Goal: Task Accomplishment & Management: Use online tool/utility

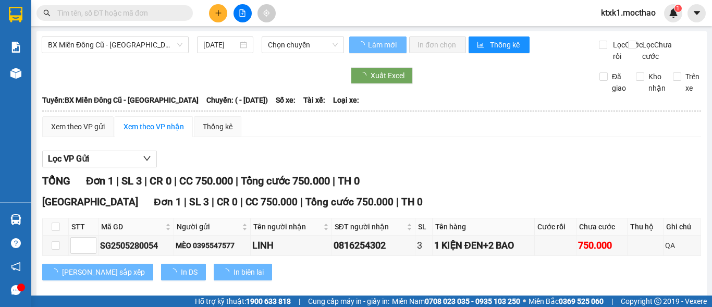
type input "[DATE]"
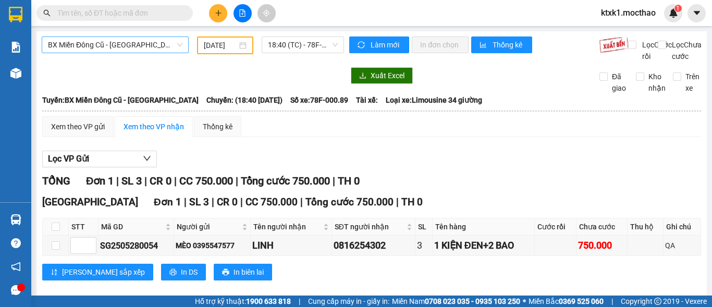
click at [112, 46] on span "BX Miền Đông Cũ - [GEOGRAPHIC_DATA]" at bounding box center [115, 45] width 135 height 16
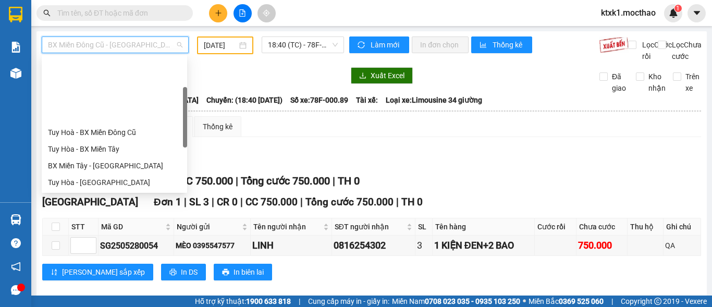
scroll to position [83, 0]
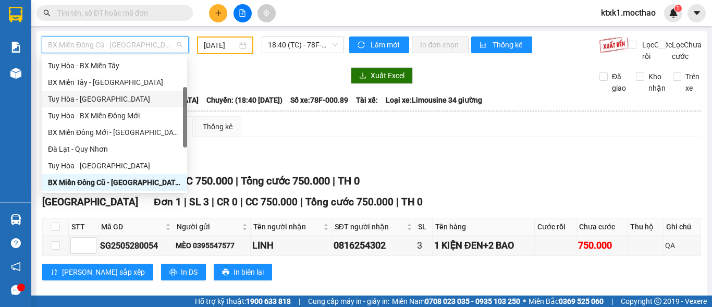
drag, startPoint x: 89, startPoint y: 102, endPoint x: 159, endPoint y: 94, distance: 69.8
click at [90, 102] on div "Tuy Hòa - [GEOGRAPHIC_DATA]" at bounding box center [114, 98] width 133 height 11
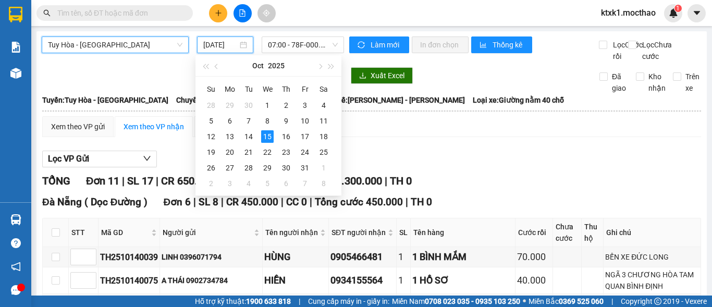
drag, startPoint x: 217, startPoint y: 40, endPoint x: 221, endPoint y: 47, distance: 7.5
click at [217, 41] on input "[DATE]" at bounding box center [220, 44] width 34 height 11
click at [228, 139] on div "13" at bounding box center [230, 136] width 13 height 13
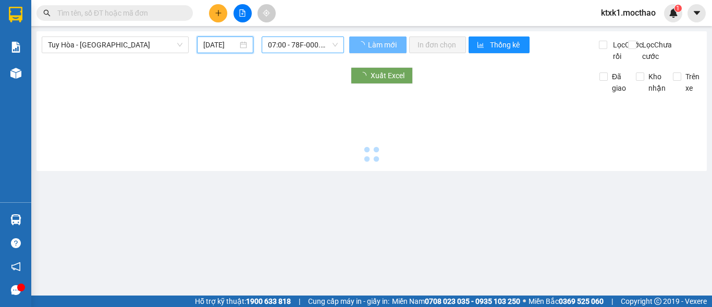
type input "[DATE]"
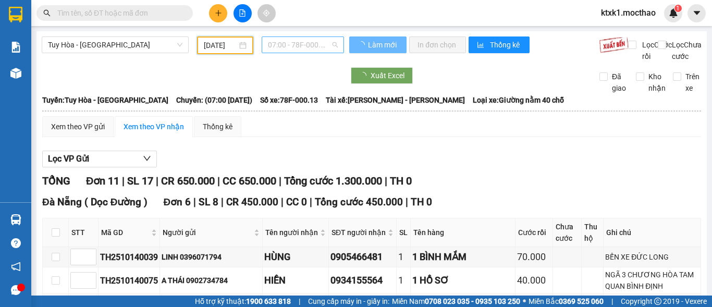
click at [293, 41] on span "07:00 - 78F-000.13" at bounding box center [303, 45] width 70 height 16
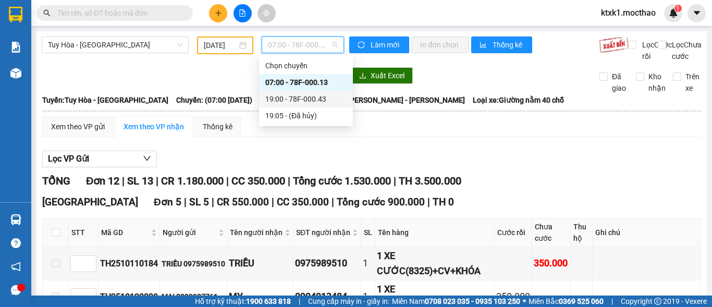
click at [304, 99] on div "19:00 - 78F-000.43" at bounding box center [305, 98] width 81 height 11
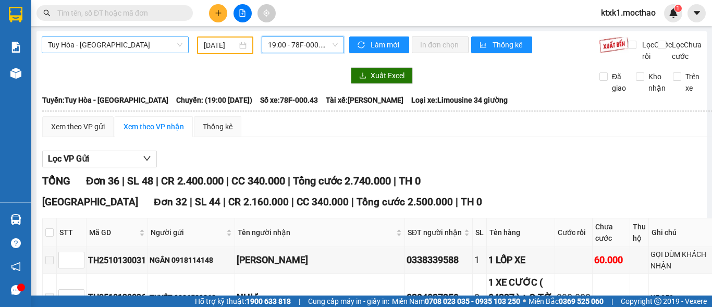
click at [126, 45] on span "Tuy Hòa - [GEOGRAPHIC_DATA]" at bounding box center [115, 45] width 135 height 16
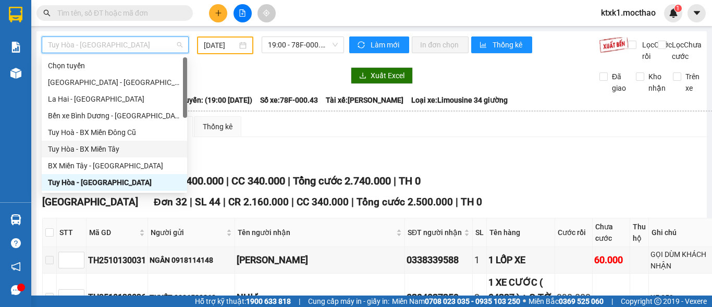
scroll to position [104, 0]
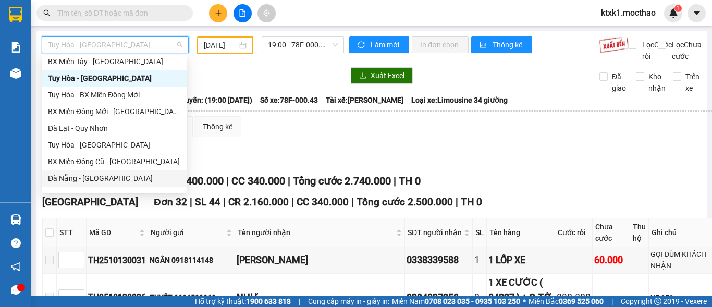
click at [91, 178] on div "Đà Nẵng - [GEOGRAPHIC_DATA]" at bounding box center [114, 178] width 133 height 11
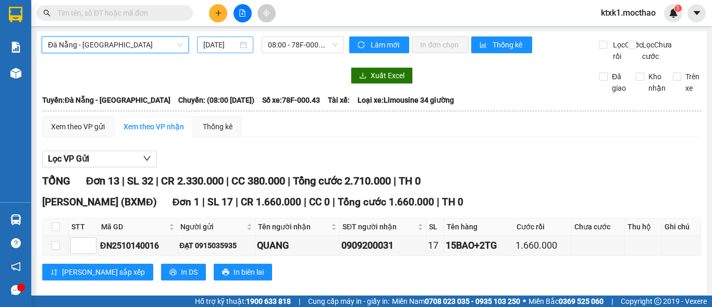
click at [210, 39] on div "[DATE]" at bounding box center [225, 45] width 56 height 17
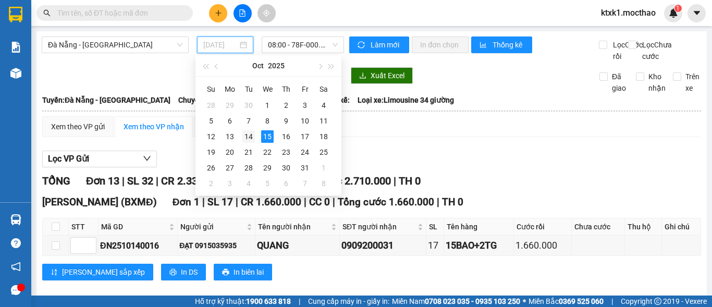
click at [247, 138] on div "14" at bounding box center [248, 136] width 13 height 13
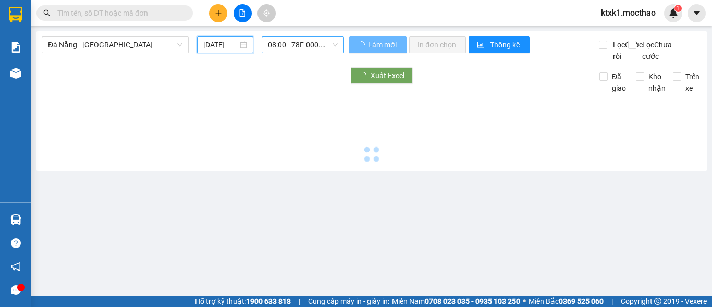
scroll to position [0, 3]
click at [276, 41] on span "08:00 - 78F-000.43" at bounding box center [303, 45] width 70 height 16
type input "[DATE]"
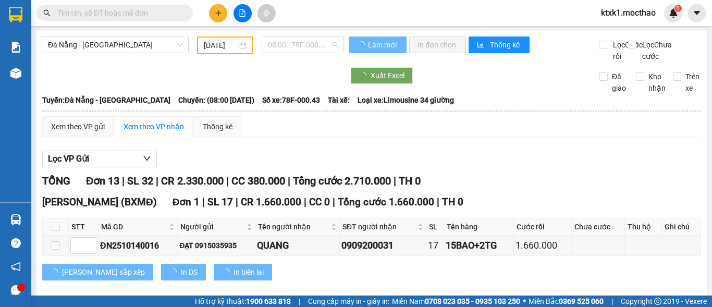
scroll to position [0, 0]
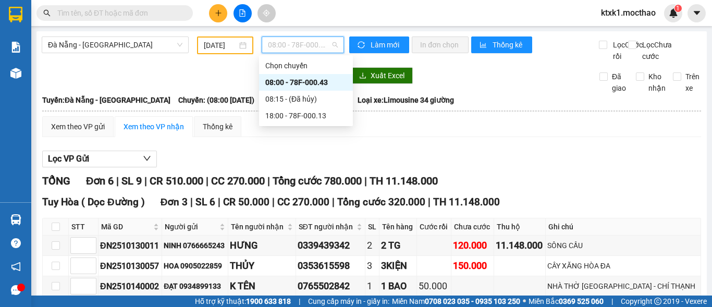
click at [301, 81] on div "08:00 - 78F-000.43" at bounding box center [305, 82] width 81 height 11
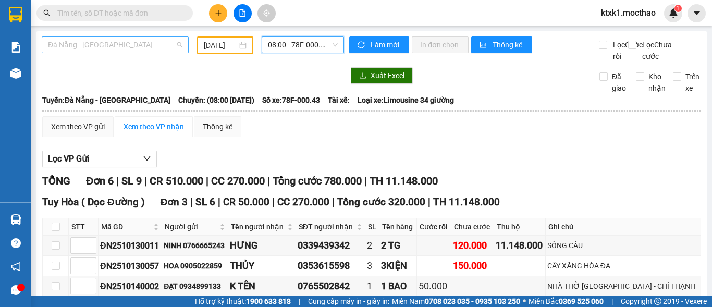
click at [104, 53] on div "Đà Nẵng - [GEOGRAPHIC_DATA]" at bounding box center [115, 45] width 147 height 17
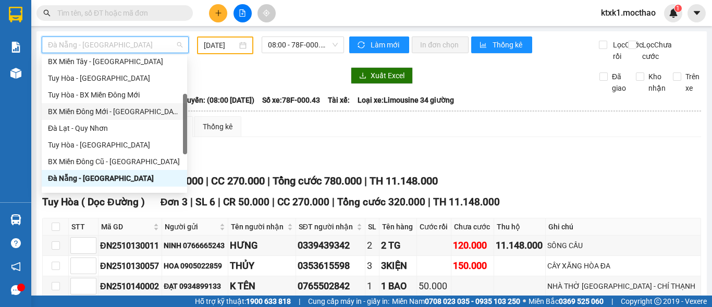
scroll to position [234, 0]
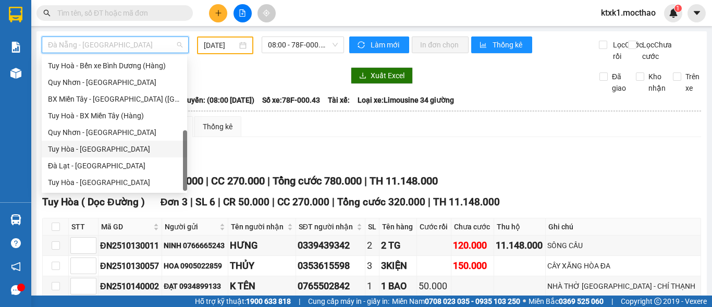
click at [92, 145] on div "Tuy Hòa - [GEOGRAPHIC_DATA]" at bounding box center [114, 148] width 133 height 11
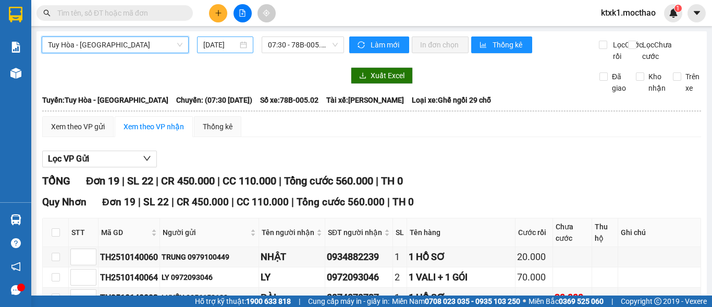
click at [211, 41] on input "[DATE]" at bounding box center [220, 44] width 34 height 11
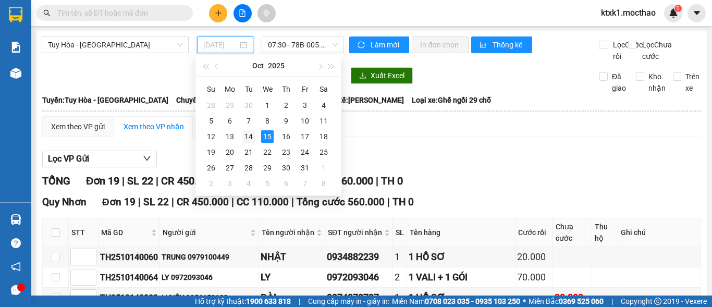
click at [248, 138] on div "14" at bounding box center [248, 136] width 13 height 13
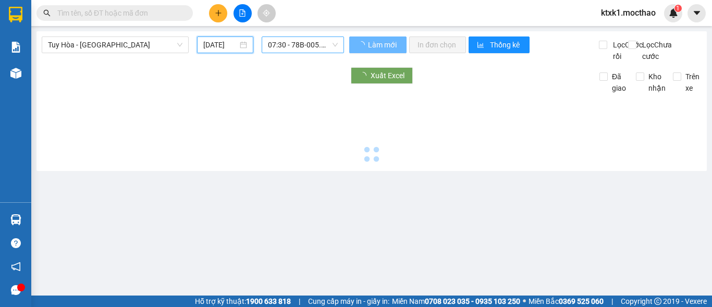
click at [311, 46] on span "07:30 - 78B-005.02" at bounding box center [303, 45] width 70 height 16
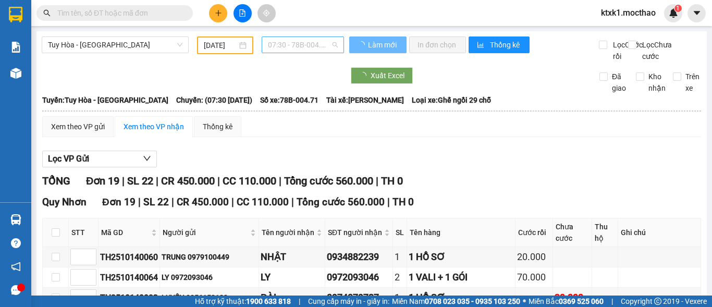
type input "[DATE]"
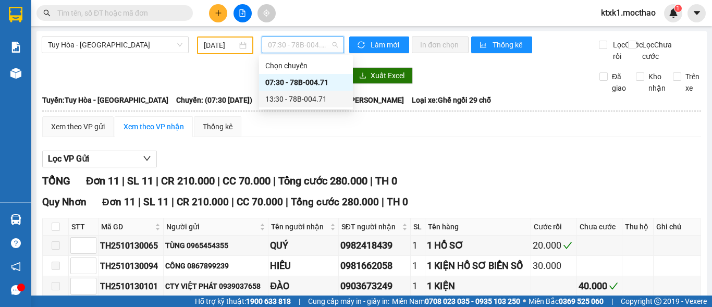
click at [303, 100] on div "13:30 - 78B-004.71" at bounding box center [305, 98] width 81 height 11
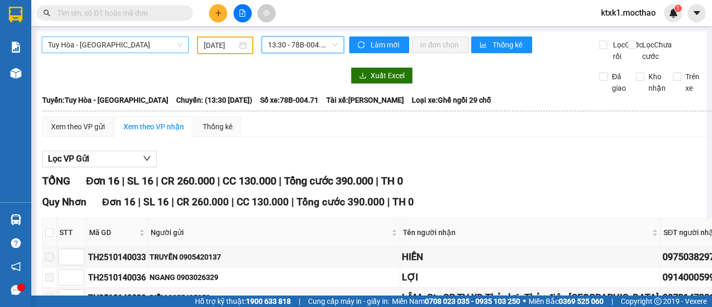
click at [94, 46] on span "Tuy Hòa - [GEOGRAPHIC_DATA]" at bounding box center [115, 45] width 135 height 16
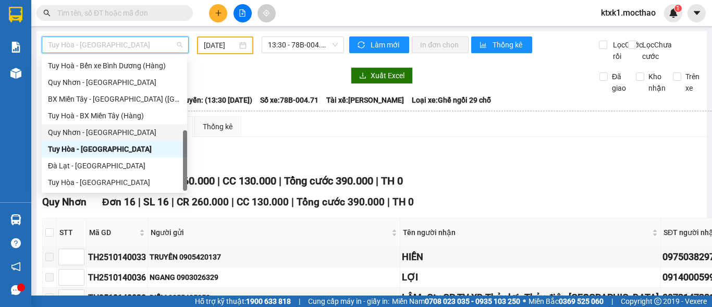
click at [88, 135] on div "Quy Nhơn - [GEOGRAPHIC_DATA]" at bounding box center [114, 132] width 133 height 11
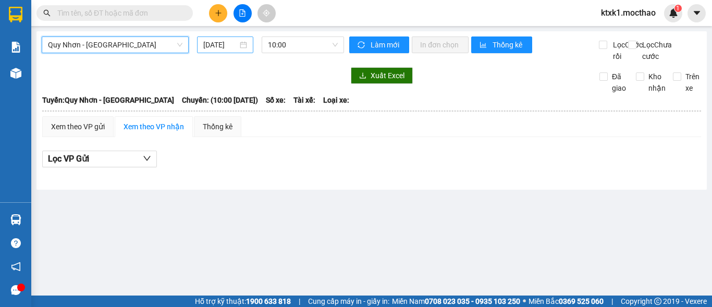
click at [220, 44] on input "[DATE]" at bounding box center [220, 44] width 34 height 11
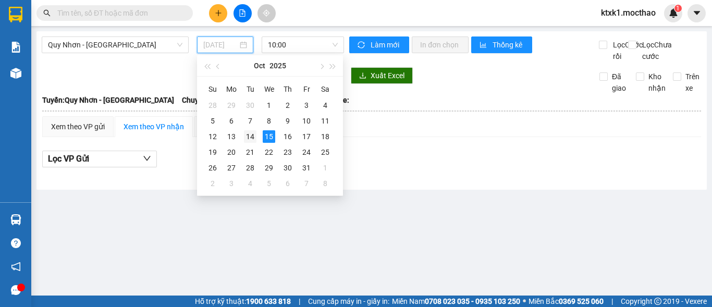
click at [247, 135] on div "14" at bounding box center [250, 136] width 13 height 13
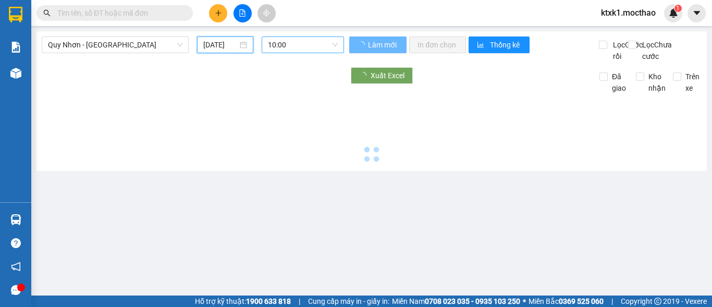
type input "[DATE]"
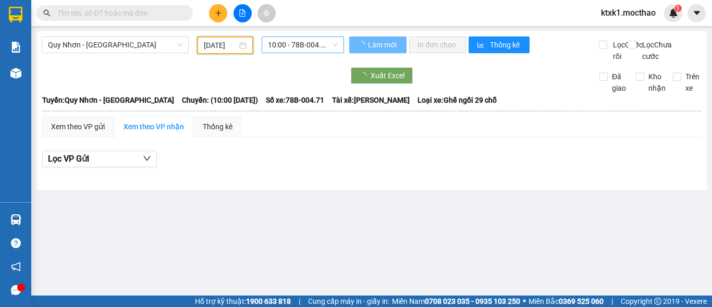
click at [278, 44] on span "10:00 - 78B-004.71" at bounding box center [303, 45] width 70 height 16
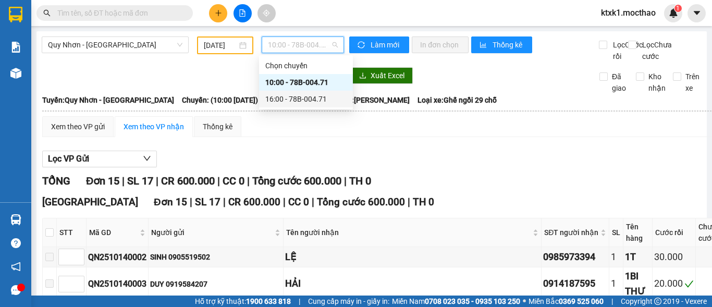
click at [307, 101] on div "16:00 - 78B-004.71" at bounding box center [305, 98] width 81 height 11
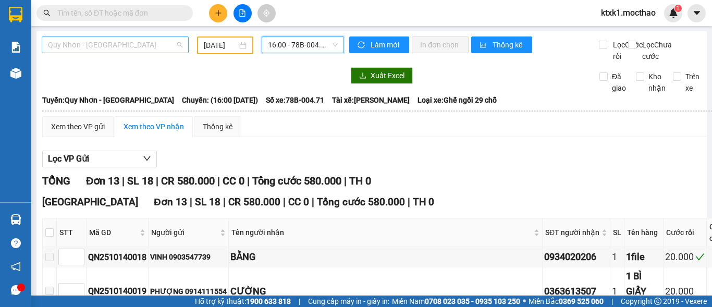
click at [110, 41] on span "Quy Nhơn - [GEOGRAPHIC_DATA]" at bounding box center [115, 45] width 135 height 16
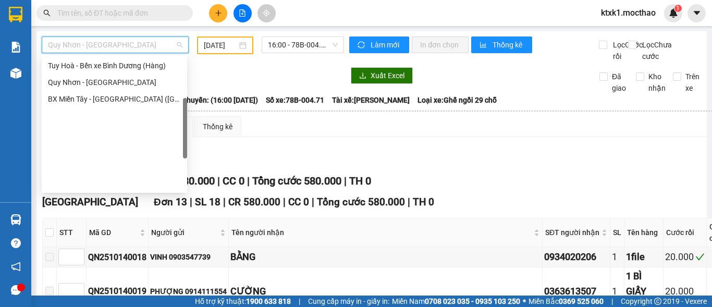
scroll to position [25, 0]
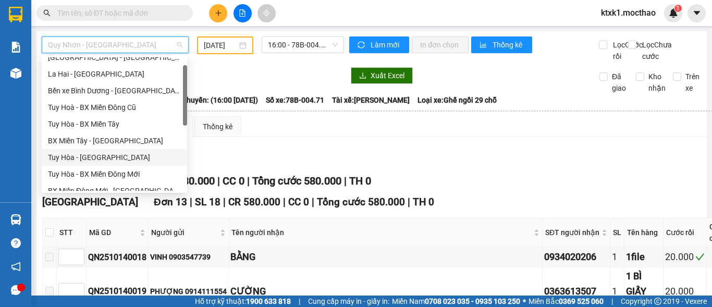
click at [87, 162] on div "Tuy Hòa - [GEOGRAPHIC_DATA]" at bounding box center [114, 157] width 133 height 11
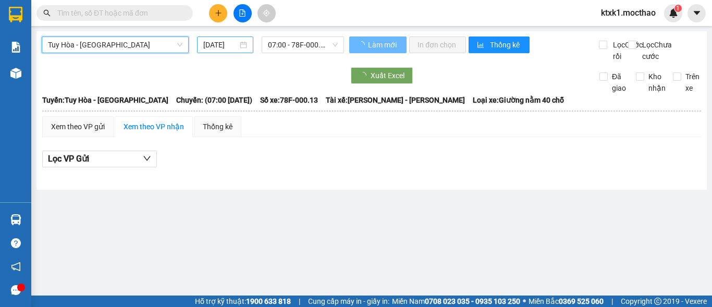
click at [215, 42] on input "[DATE]" at bounding box center [220, 44] width 34 height 11
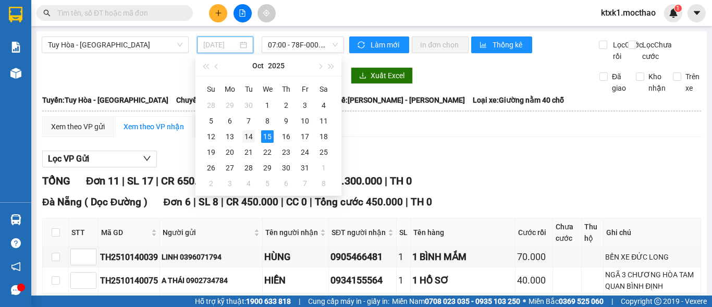
click at [251, 138] on div "14" at bounding box center [248, 136] width 13 height 13
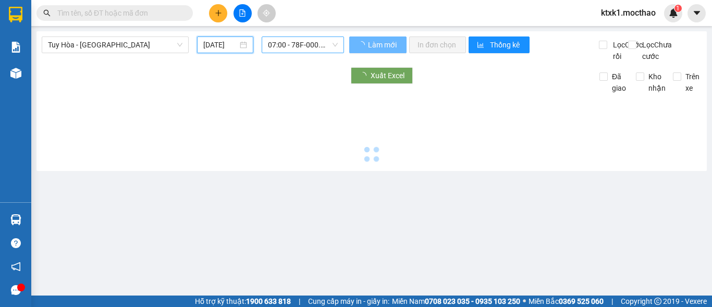
type input "[DATE]"
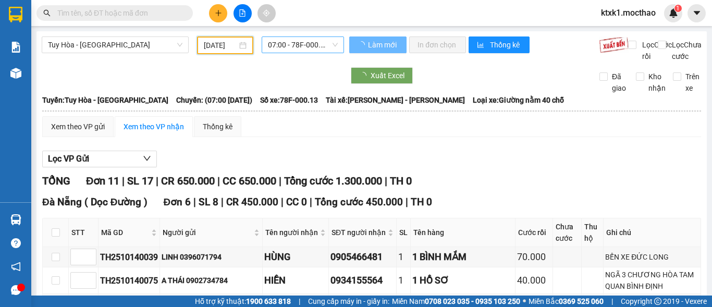
click at [292, 43] on span "07:00 - 78F-000.13" at bounding box center [303, 45] width 70 height 16
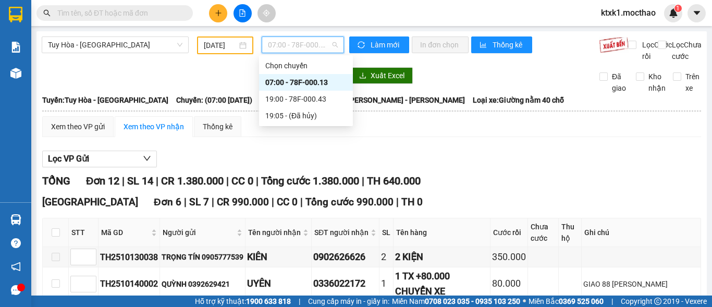
click at [298, 81] on div "07:00 - 78F-000.13" at bounding box center [305, 82] width 81 height 11
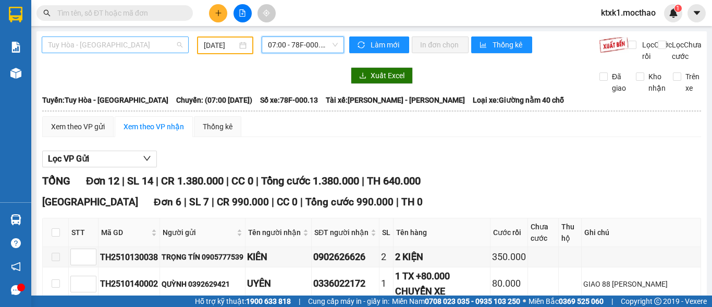
drag, startPoint x: 82, startPoint y: 45, endPoint x: 120, endPoint y: 99, distance: 66.6
click at [82, 45] on span "Tuy Hòa - [GEOGRAPHIC_DATA]" at bounding box center [115, 45] width 135 height 16
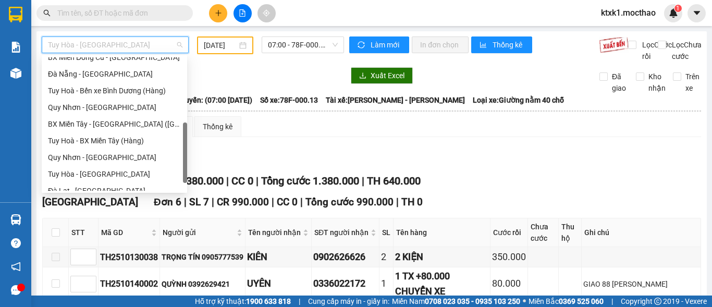
scroll to position [156, 0]
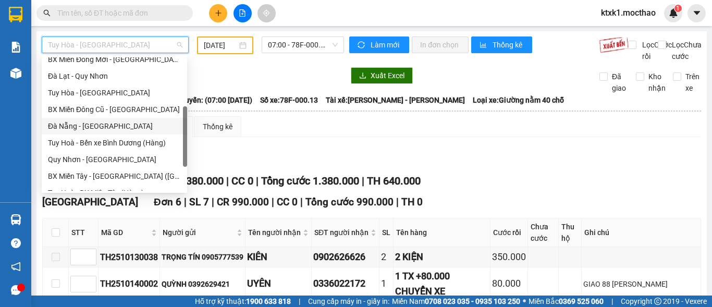
click at [83, 128] on div "Đà Nẵng - [GEOGRAPHIC_DATA]" at bounding box center [114, 125] width 133 height 11
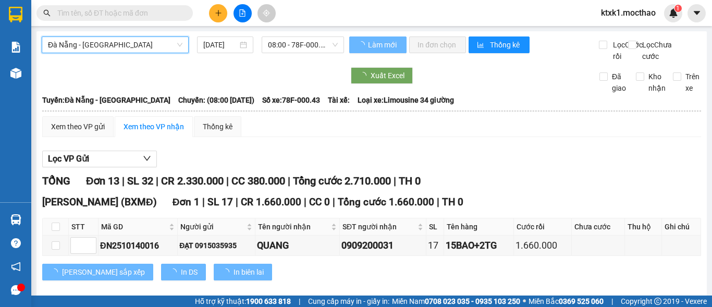
click at [224, 47] on input "[DATE]" at bounding box center [220, 44] width 34 height 11
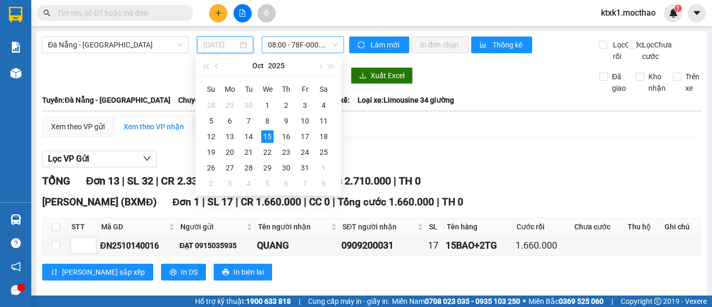
drag, startPoint x: 250, startPoint y: 136, endPoint x: 294, endPoint y: 53, distance: 93.5
click at [250, 136] on div "14" at bounding box center [248, 136] width 13 height 13
click at [284, 41] on span "08:00 - 78F-000.43" at bounding box center [303, 45] width 70 height 16
type input "[DATE]"
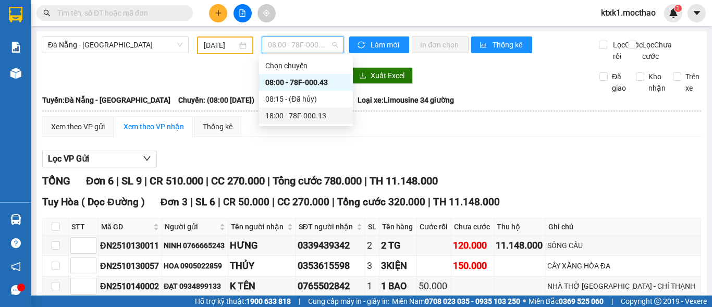
click at [313, 120] on div "18:00 - 78F-000.13" at bounding box center [305, 115] width 81 height 11
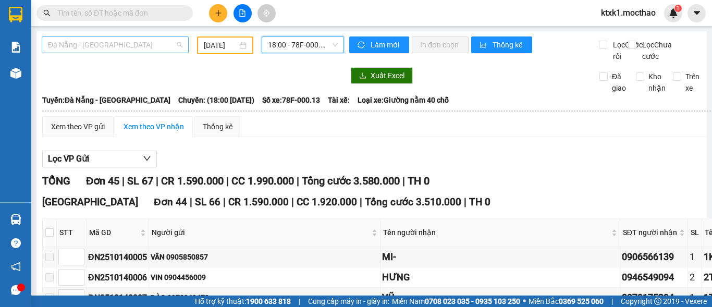
click at [88, 42] on span "Đà Nẵng - [GEOGRAPHIC_DATA]" at bounding box center [115, 45] width 135 height 16
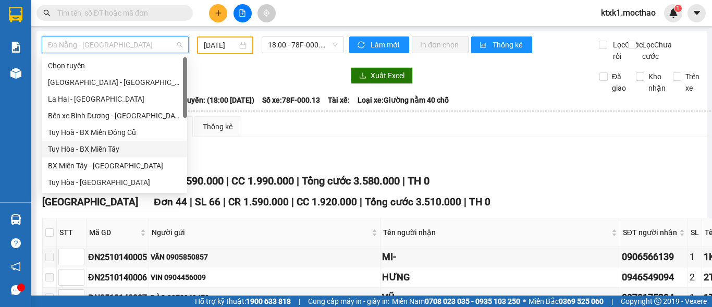
click at [105, 153] on div "Tuy Hòa - BX Miền Tây" at bounding box center [114, 148] width 133 height 11
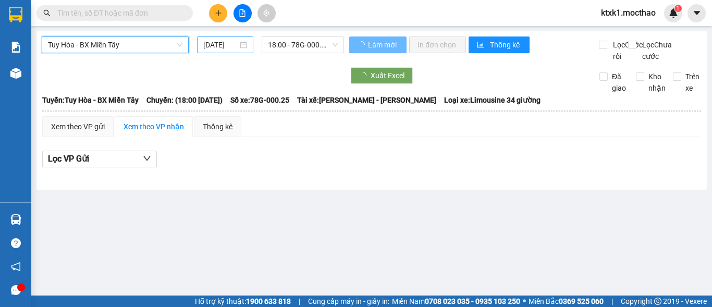
click at [216, 45] on input "[DATE]" at bounding box center [220, 44] width 34 height 11
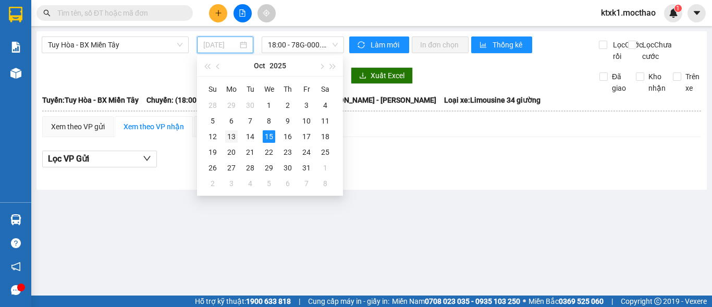
click at [230, 138] on div "13" at bounding box center [231, 136] width 13 height 13
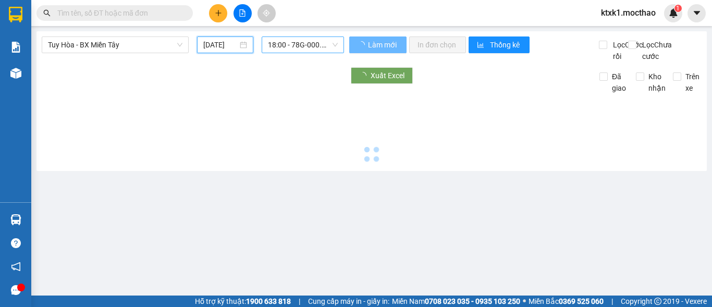
type input "[DATE]"
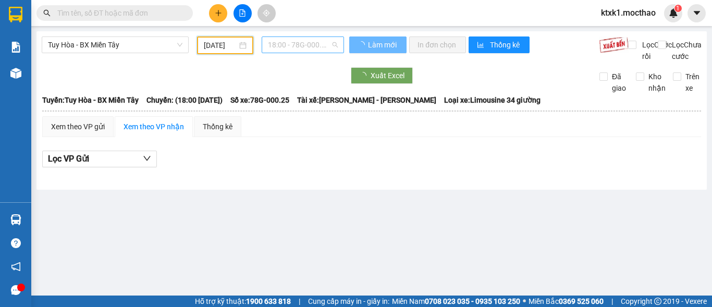
click at [296, 45] on span "18:00 - 78G-000.25" at bounding box center [303, 45] width 70 height 16
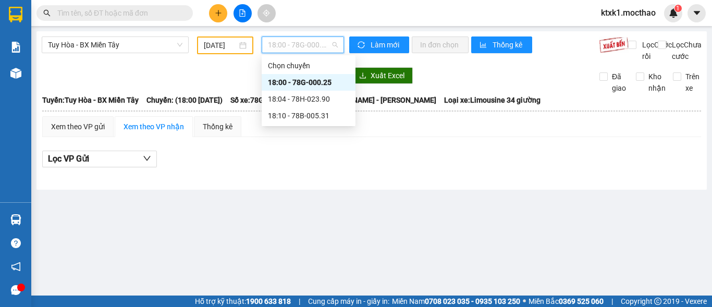
click at [326, 81] on div "18:00 - 78G-000.25" at bounding box center [308, 82] width 81 height 11
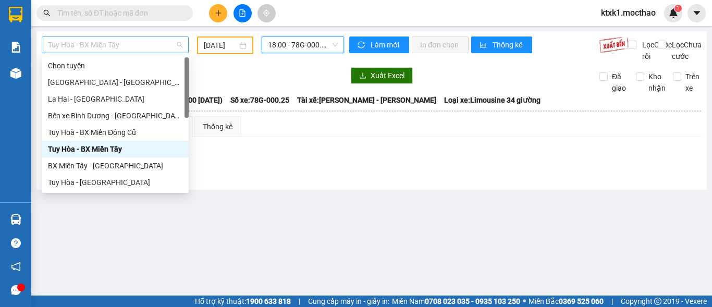
click at [116, 39] on span "Tuy Hòa - BX Miền Tây" at bounding box center [115, 45] width 135 height 16
drag, startPoint x: 99, startPoint y: 167, endPoint x: 175, endPoint y: 104, distance: 98.9
click at [99, 166] on div "BX Miền Tây - [GEOGRAPHIC_DATA]" at bounding box center [115, 165] width 135 height 11
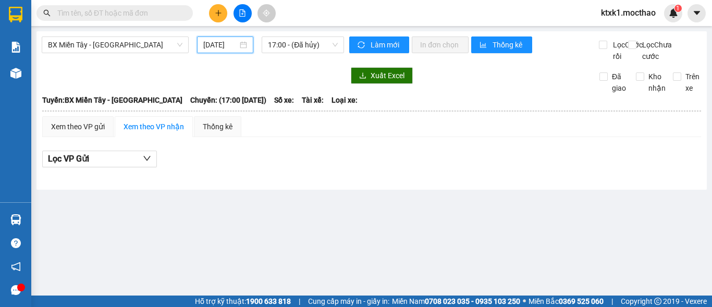
click at [215, 42] on input "[DATE]" at bounding box center [220, 44] width 34 height 11
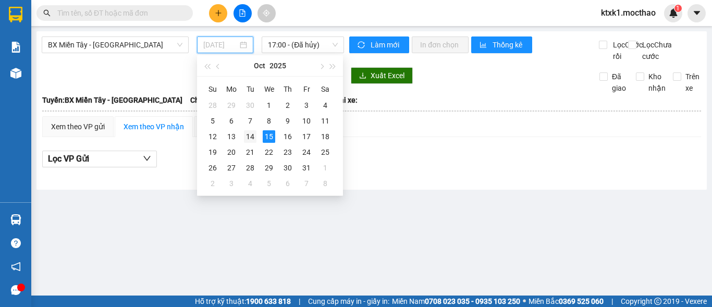
click at [252, 138] on div "14" at bounding box center [250, 136] width 13 height 13
type input "[DATE]"
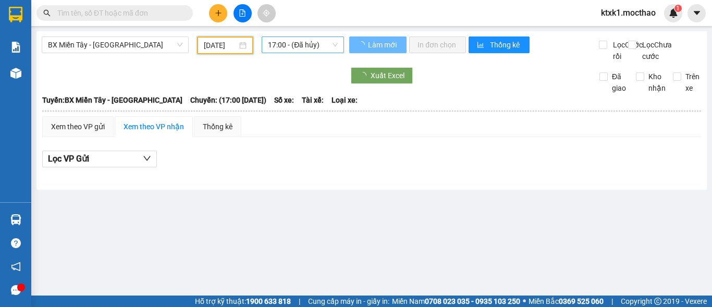
click at [283, 42] on span "17:00 - (Đã hủy)" at bounding box center [303, 45] width 70 height 16
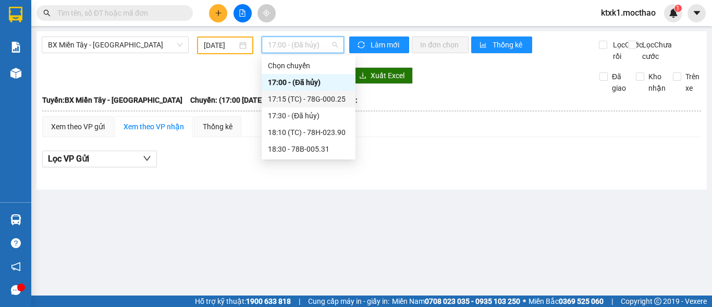
click at [294, 99] on div "17:15 (TC) - 78G-000.25" at bounding box center [308, 98] width 81 height 11
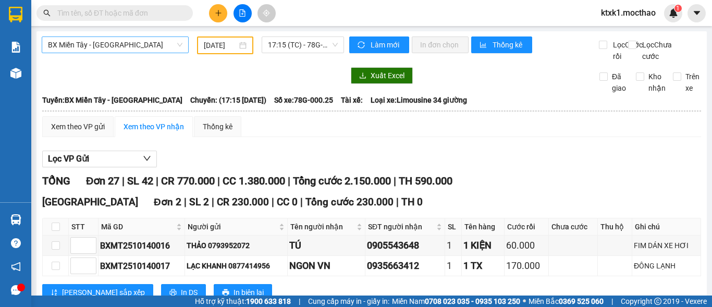
click at [115, 39] on span "BX Miền Tây - [GEOGRAPHIC_DATA]" at bounding box center [115, 45] width 135 height 16
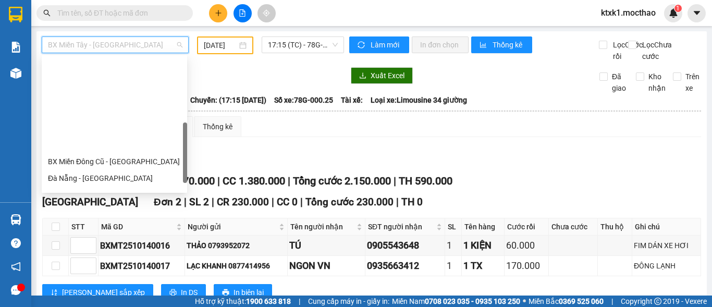
scroll to position [209, 0]
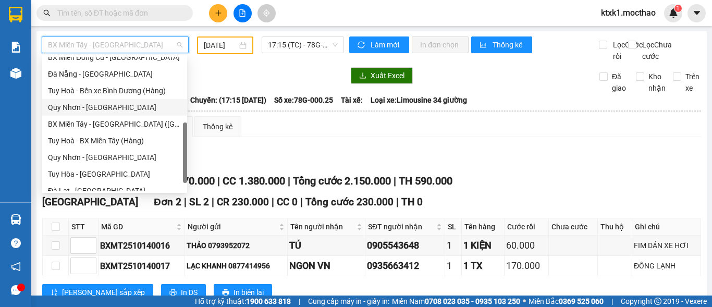
click at [97, 109] on div "Quy Nhơn - [GEOGRAPHIC_DATA]" at bounding box center [114, 107] width 133 height 11
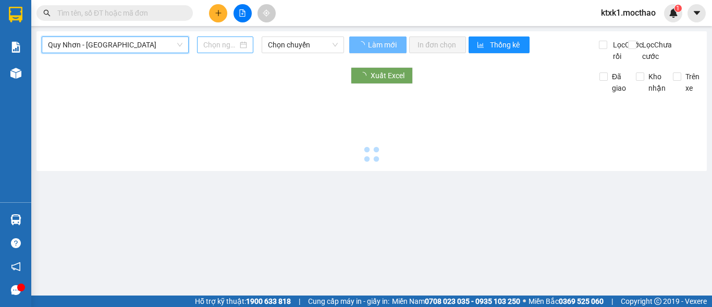
click at [214, 44] on input at bounding box center [220, 44] width 34 height 11
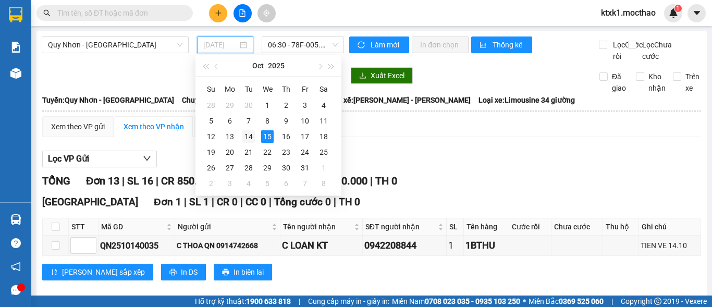
click at [251, 136] on div "14" at bounding box center [248, 136] width 13 height 13
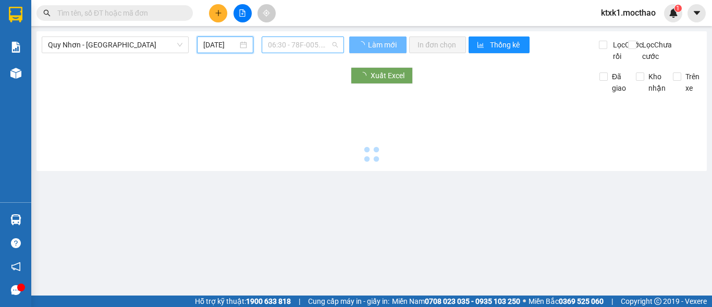
click at [284, 48] on span "06:30 - 78F-005.29" at bounding box center [303, 45] width 70 height 16
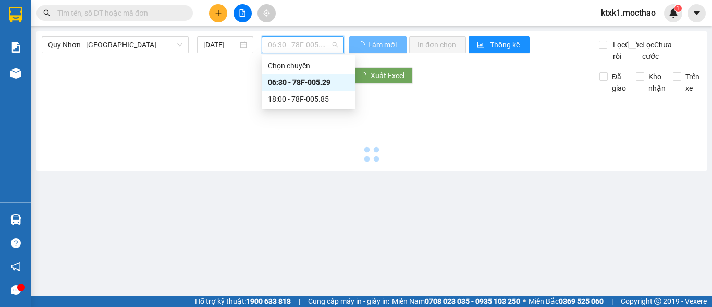
type input "[DATE]"
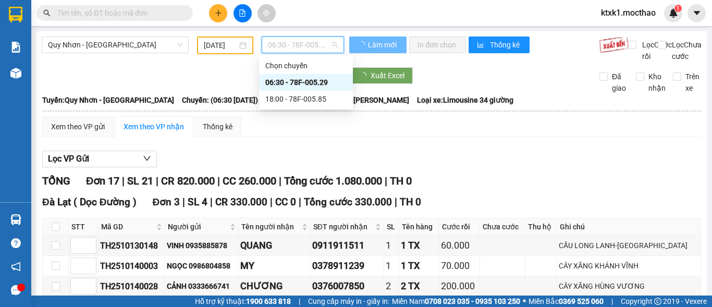
click at [291, 84] on div "06:30 - 78F-005.29" at bounding box center [305, 82] width 81 height 11
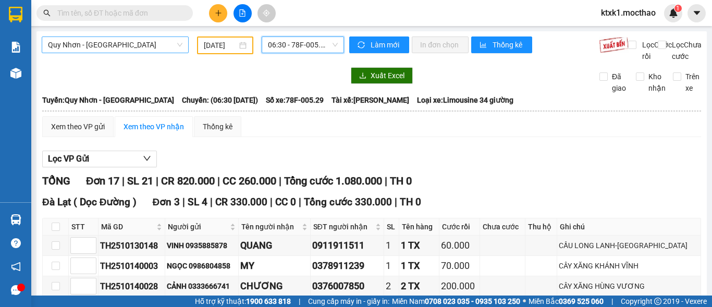
click at [137, 45] on span "Quy Nhơn - [GEOGRAPHIC_DATA]" at bounding box center [115, 45] width 135 height 16
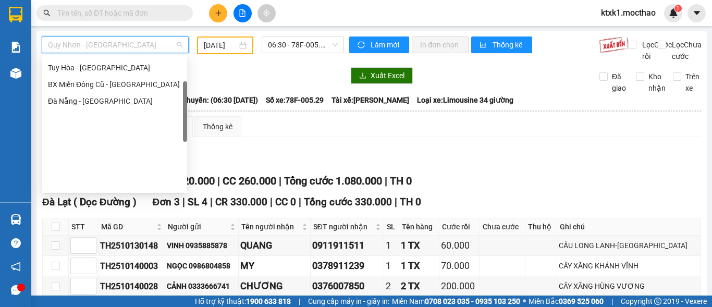
scroll to position [77, 0]
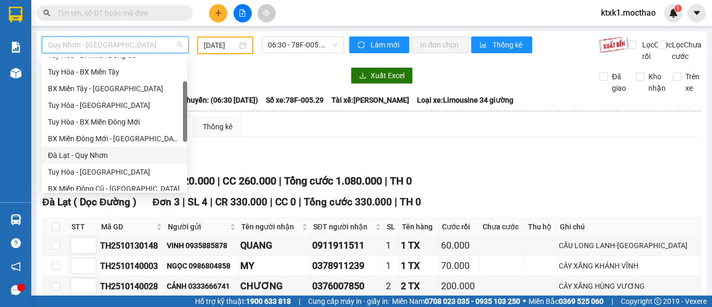
click at [86, 156] on div "Đà Lạt - Quy Nhơn" at bounding box center [114, 155] width 133 height 11
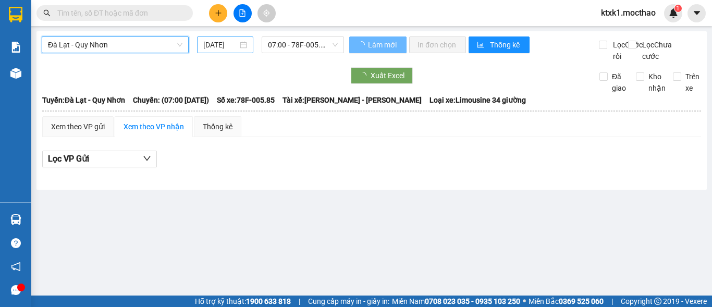
click at [232, 42] on input "[DATE]" at bounding box center [220, 44] width 34 height 11
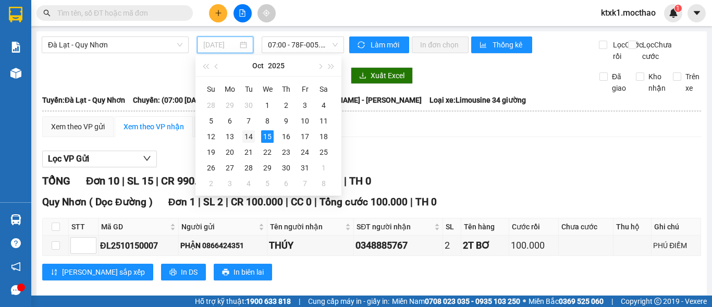
click at [248, 137] on div "14" at bounding box center [248, 136] width 13 height 13
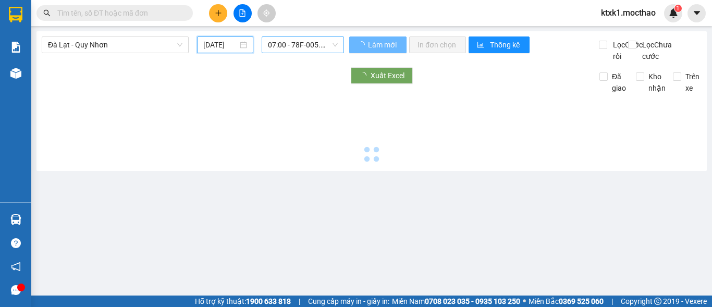
type input "[DATE]"
click at [295, 40] on span "07:00 - 78F-005.85" at bounding box center [303, 45] width 70 height 16
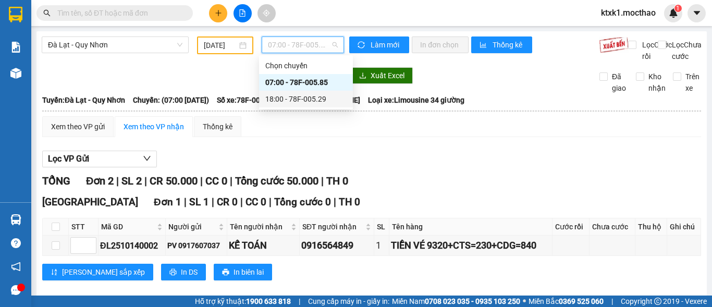
click at [306, 102] on div "18:00 - 78F-005.29" at bounding box center [305, 98] width 81 height 11
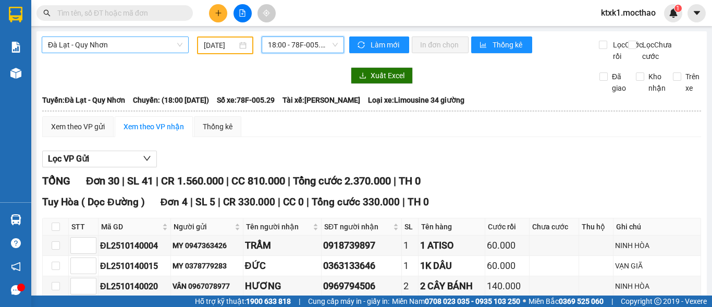
click at [136, 46] on span "Đà Lạt - Quy Nhơn" at bounding box center [115, 45] width 135 height 16
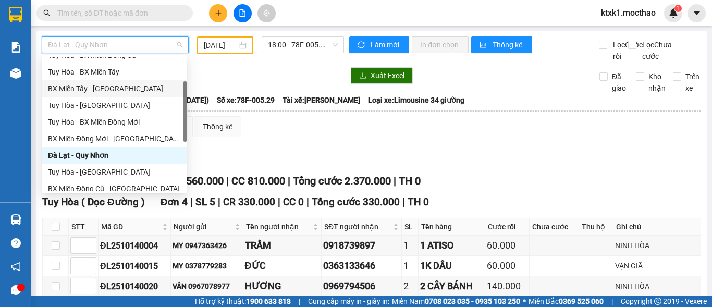
click at [98, 89] on div "BX Miền Tây - [GEOGRAPHIC_DATA]" at bounding box center [114, 88] width 133 height 11
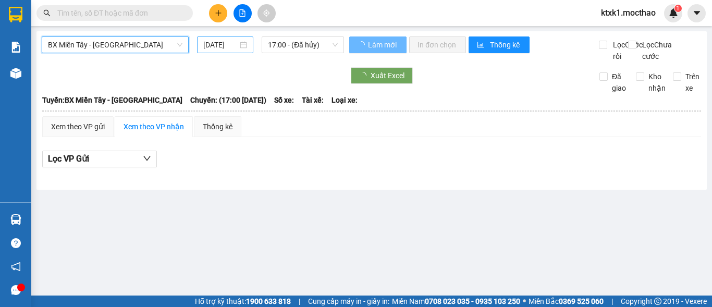
click at [214, 42] on input "[DATE]" at bounding box center [220, 44] width 34 height 11
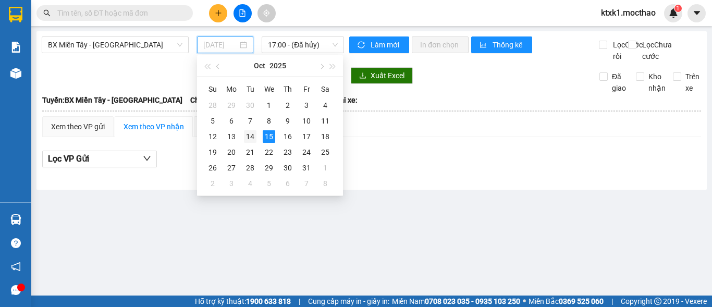
click at [251, 136] on div "14" at bounding box center [250, 136] width 13 height 13
type input "[DATE]"
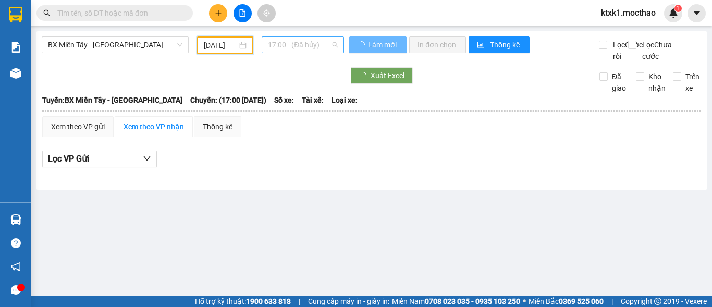
click at [287, 40] on span "17:00 - (Đã hủy)" at bounding box center [303, 45] width 70 height 16
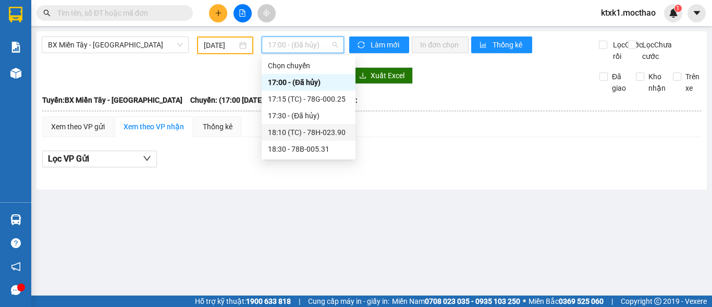
click at [311, 131] on div "18:10 (TC) - 78H-023.90" at bounding box center [308, 132] width 81 height 11
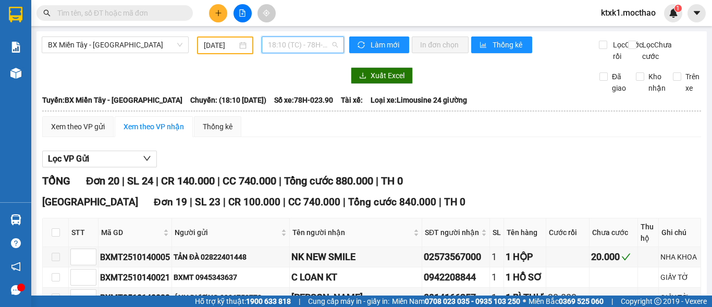
click at [280, 45] on span "18:10 (TC) - 78H-023.90" at bounding box center [303, 45] width 70 height 16
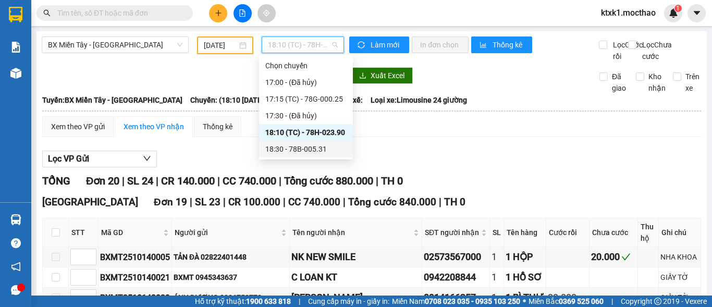
click at [309, 149] on div "18:30 - 78B-005.31" at bounding box center [305, 148] width 81 height 11
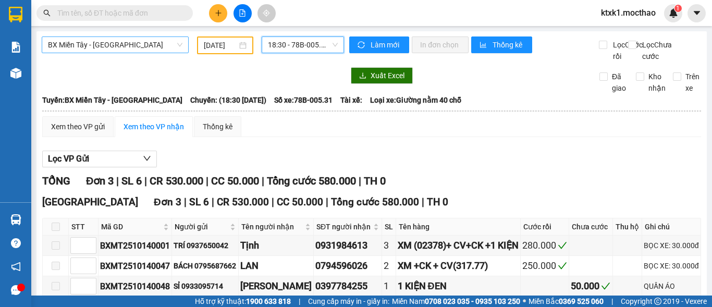
click at [107, 45] on span "BX Miền Tây - [GEOGRAPHIC_DATA]" at bounding box center [115, 45] width 135 height 16
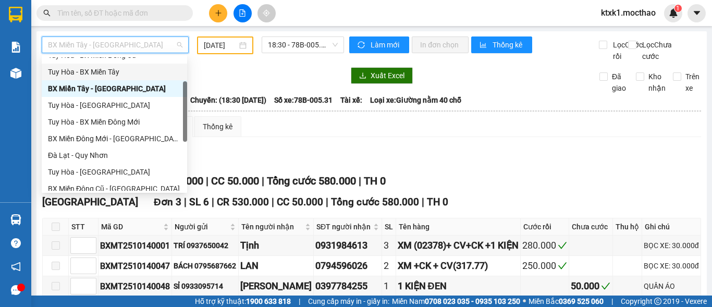
drag, startPoint x: 93, startPoint y: 75, endPoint x: 167, endPoint y: 60, distance: 75.5
click at [94, 75] on div "Tuy Hòa - BX Miền Tây" at bounding box center [114, 71] width 133 height 11
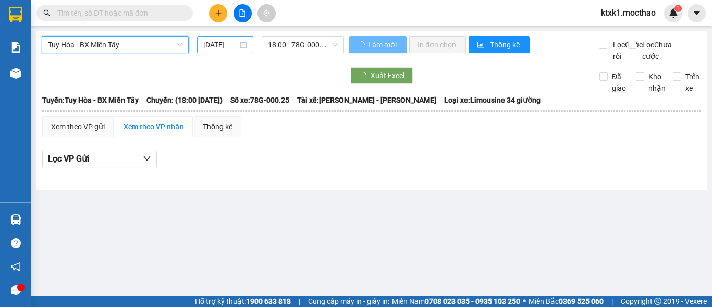
click at [208, 48] on input "[DATE]" at bounding box center [220, 44] width 34 height 11
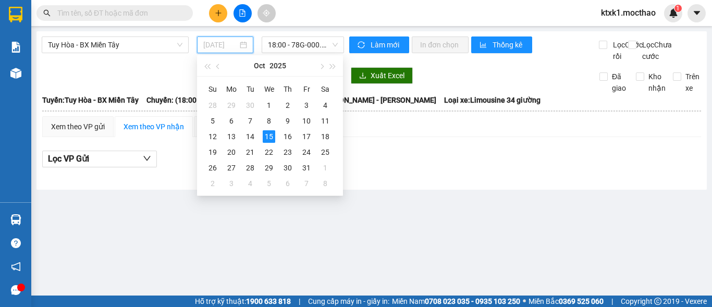
drag, startPoint x: 235, startPoint y: 137, endPoint x: 255, endPoint y: 103, distance: 39.3
click at [236, 137] on div "13" at bounding box center [231, 136] width 13 height 13
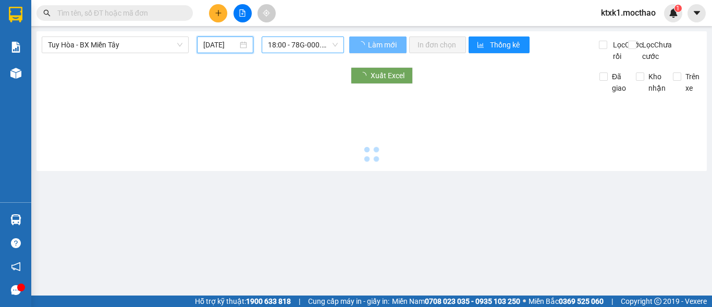
type input "[DATE]"
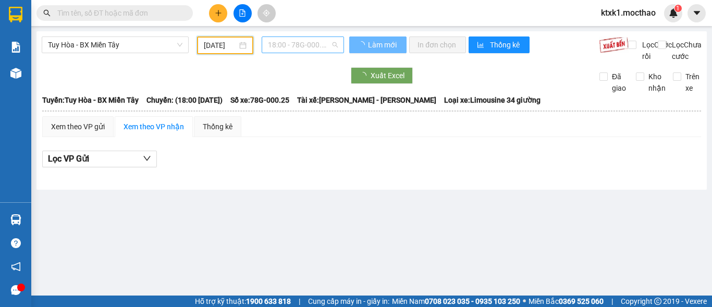
click at [287, 43] on span "18:00 - 78G-000.25" at bounding box center [303, 45] width 70 height 16
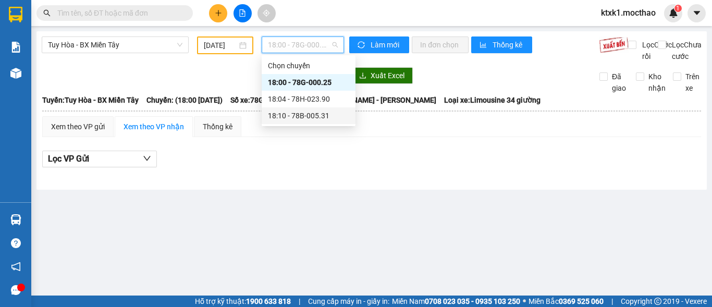
click at [318, 117] on div "18:10 - 78B-005.31" at bounding box center [308, 115] width 81 height 11
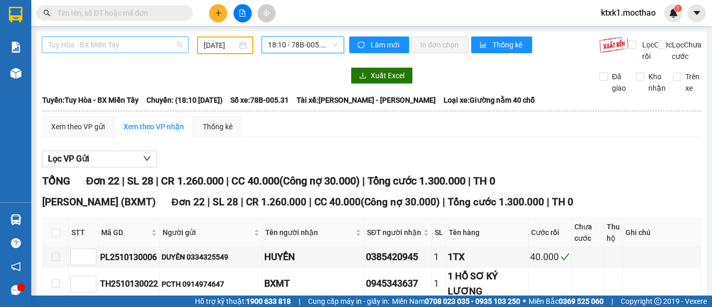
click at [132, 46] on span "Tuy Hòa - BX Miền Tây" at bounding box center [115, 45] width 135 height 16
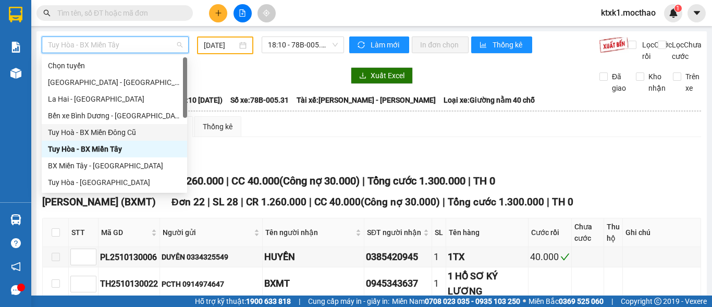
click at [131, 133] on div "Tuy Hoà - BX Miền Đông Cũ" at bounding box center [114, 132] width 133 height 11
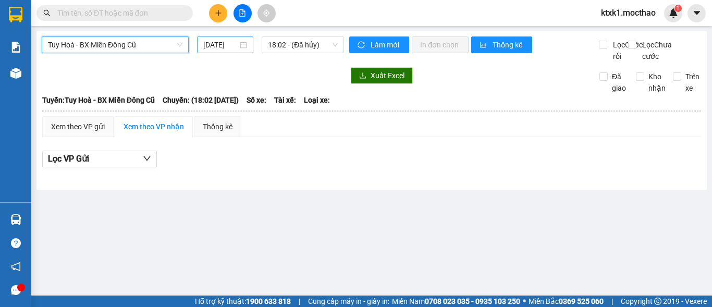
click at [217, 42] on input "[DATE]" at bounding box center [220, 44] width 34 height 11
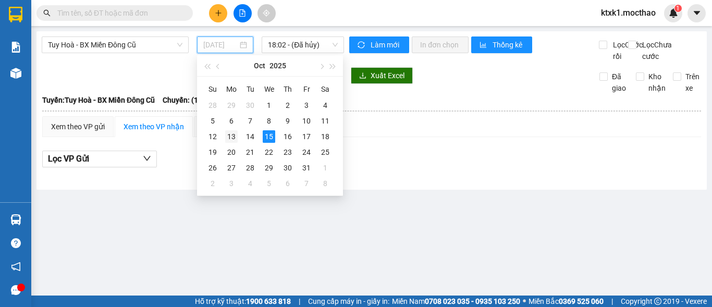
click at [233, 137] on div "13" at bounding box center [231, 136] width 13 height 13
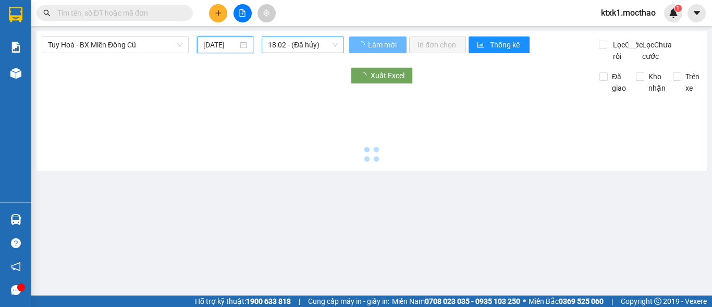
type input "[DATE]"
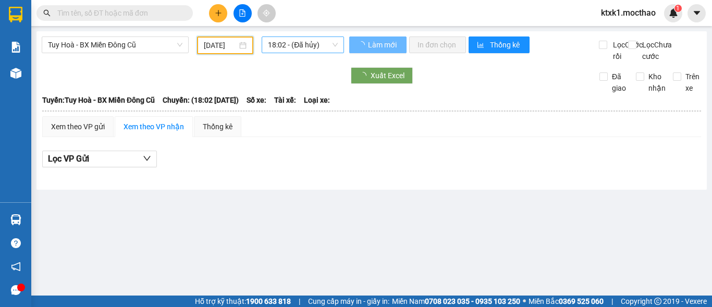
click at [286, 44] on span "18:02 - (Đã hủy)" at bounding box center [303, 45] width 70 height 16
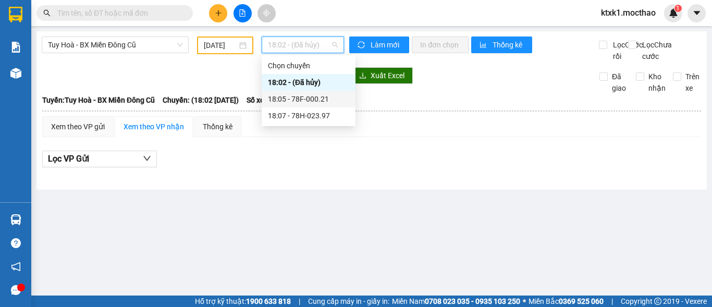
click at [306, 101] on div "18:05 - 78F-000.21" at bounding box center [308, 98] width 81 height 11
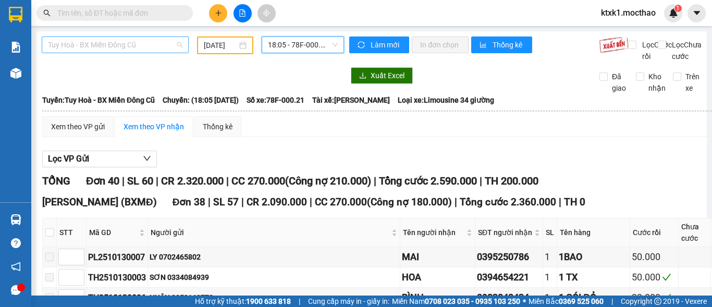
click at [124, 41] on span "Tuy Hoà - BX Miền Đông Cũ" at bounding box center [115, 45] width 135 height 16
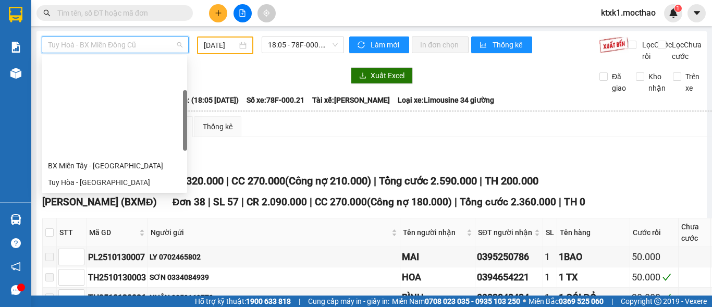
scroll to position [156, 0]
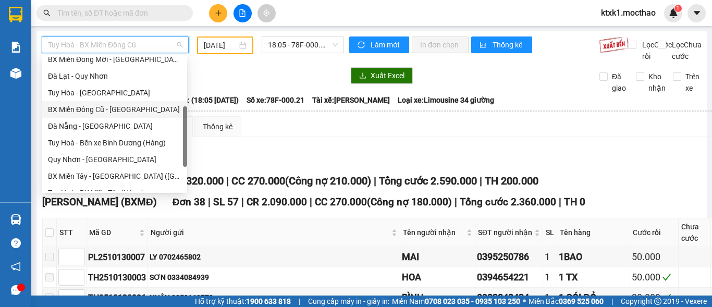
click at [110, 114] on div "BX Miền Đông Cũ - [GEOGRAPHIC_DATA]" at bounding box center [114, 109] width 133 height 11
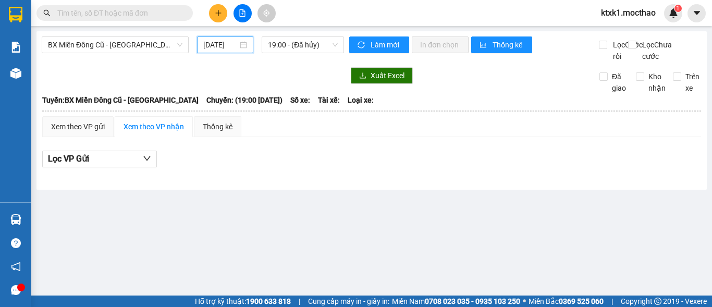
click at [217, 46] on input "[DATE]" at bounding box center [220, 44] width 34 height 11
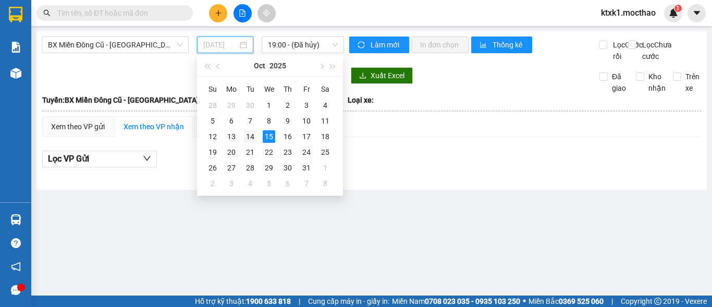
click at [251, 135] on div "14" at bounding box center [250, 136] width 13 height 13
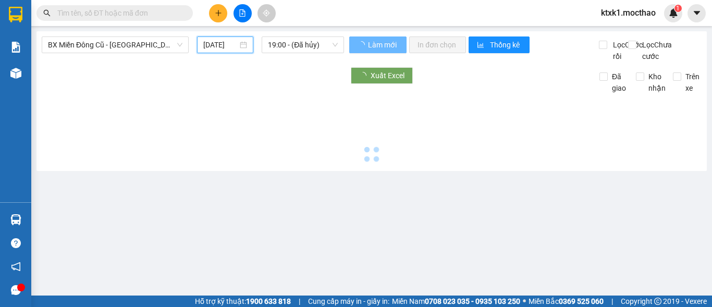
type input "[DATE]"
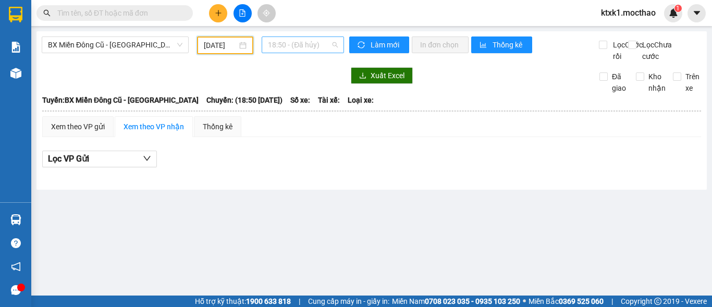
click at [312, 42] on span "18:50 - (Đã hủy)" at bounding box center [303, 45] width 70 height 16
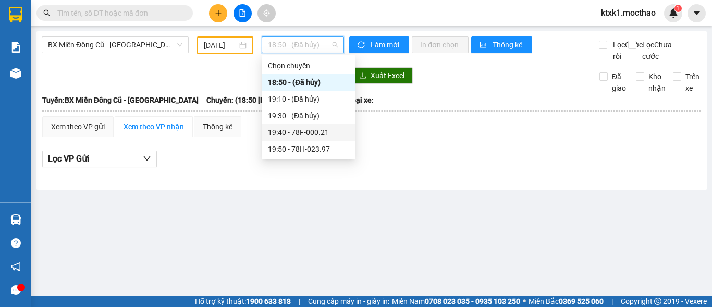
click at [320, 134] on div "19:40 - 78F-000.21" at bounding box center [308, 132] width 81 height 11
